Goal: Task Accomplishment & Management: Use online tool/utility

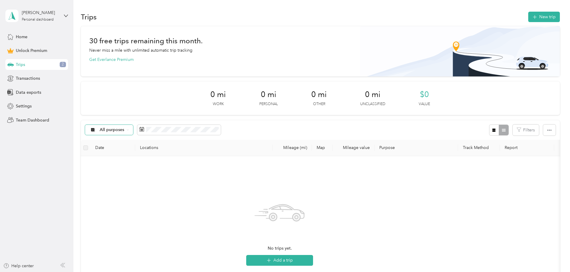
click at [125, 130] on span "All purposes" at bounding box center [112, 130] width 25 height 4
click at [213, 131] on span at bounding box center [179, 130] width 84 height 10
click at [213, 133] on span at bounding box center [179, 130] width 84 height 10
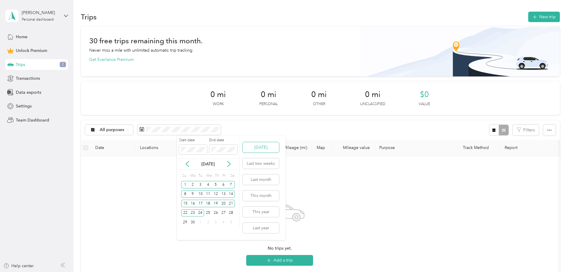
click at [263, 147] on button "[DATE]" at bounding box center [261, 147] width 36 height 10
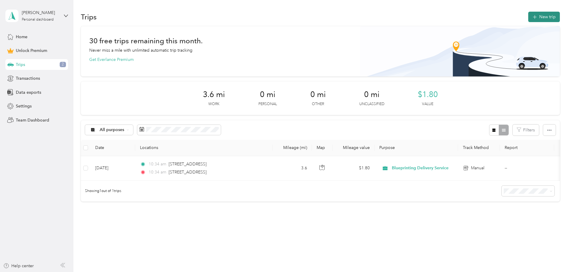
click at [529, 15] on button "New trip" at bounding box center [545, 17] width 32 height 10
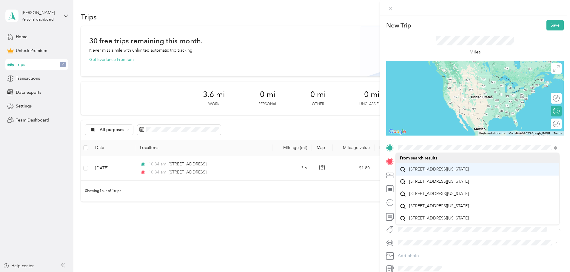
click at [443, 172] on span "[STREET_ADDRESS][US_STATE]" at bounding box center [439, 169] width 60 height 5
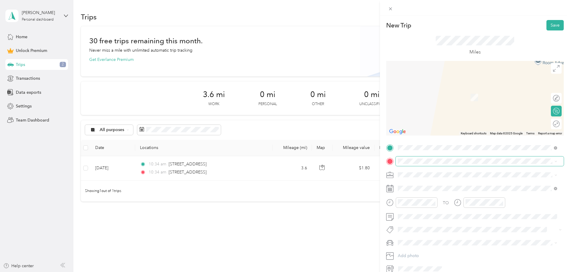
click at [406, 157] on span at bounding box center [480, 161] width 168 height 10
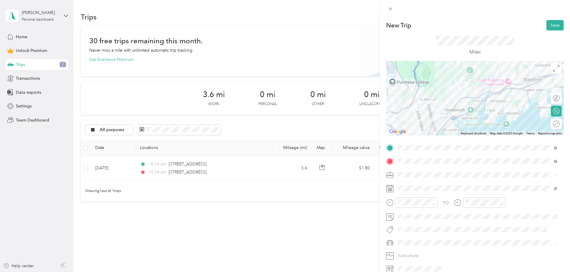
click at [553, 123] on icon at bounding box center [556, 124] width 7 height 7
click at [552, 123] on div at bounding box center [553, 124] width 13 height 6
click at [430, 170] on span at bounding box center [480, 175] width 168 height 10
click at [416, 205] on span "Blueprinting Delivery Service" at bounding box center [427, 206] width 55 height 5
click at [552, 25] on button "Save" at bounding box center [555, 25] width 17 height 10
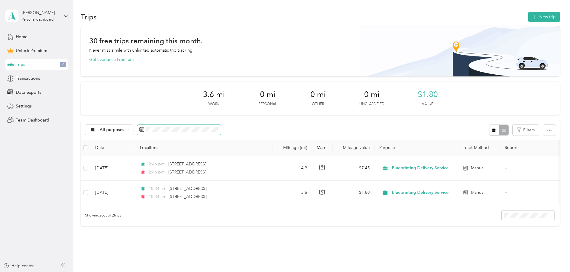
click at [217, 133] on span at bounding box center [179, 130] width 84 height 10
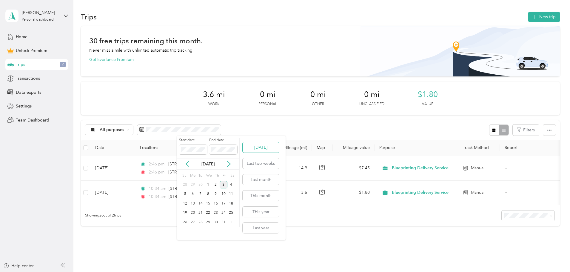
click at [254, 147] on button "[DATE]" at bounding box center [261, 147] width 36 height 10
